Goal: Task Accomplishment & Management: Manage account settings

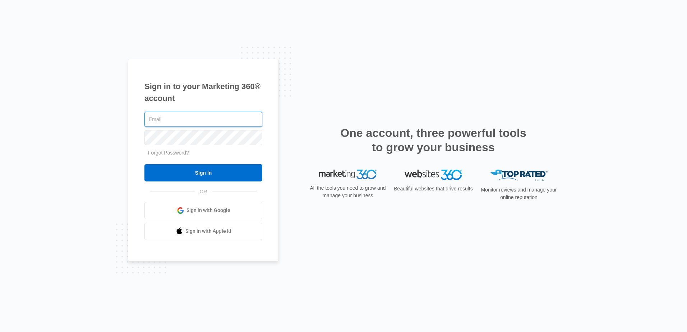
paste input "bugclinicny@yahoo.com"
type input "bugclinicny@yahoo.com"
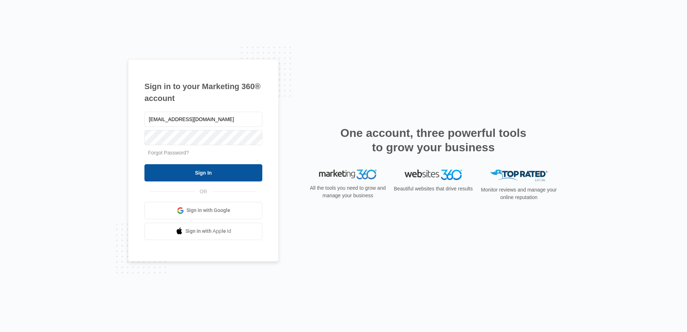
click at [199, 171] on input "Sign In" at bounding box center [203, 172] width 118 height 17
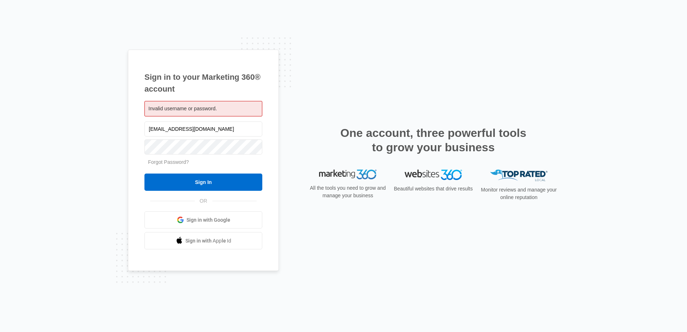
click at [205, 106] on span "Invalid username or password." at bounding box center [182, 109] width 69 height 6
drag, startPoint x: 216, startPoint y: 129, endPoint x: 96, endPoint y: 130, distance: 119.9
click at [96, 130] on div "Sign in to your Marketing 360® account Invalid username or password. bugclinicn…" at bounding box center [343, 166] width 687 height 332
paste input "text"
type input "bugclinicny"
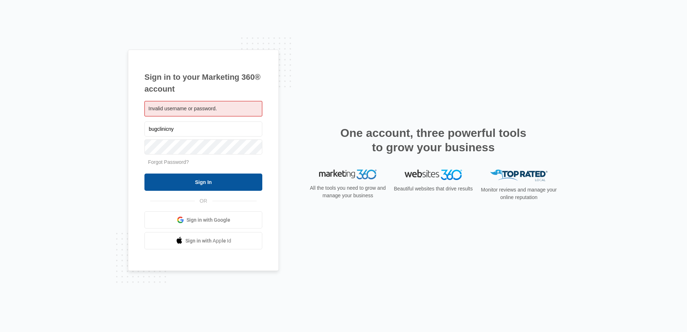
click at [198, 185] on input "Sign In" at bounding box center [203, 181] width 118 height 17
